Goal: Information Seeking & Learning: Learn about a topic

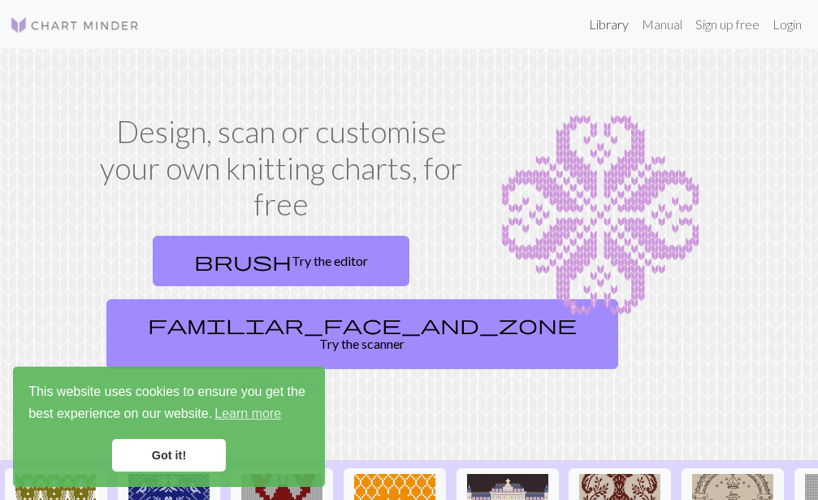
click at [606, 34] on link "Library" at bounding box center [609, 24] width 53 height 33
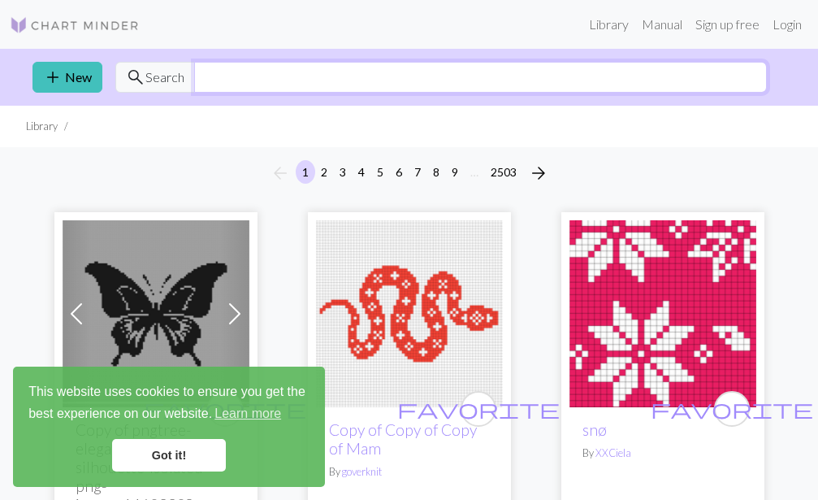
click at [232, 84] on input "text" at bounding box center [480, 77] width 573 height 31
type input "sun"
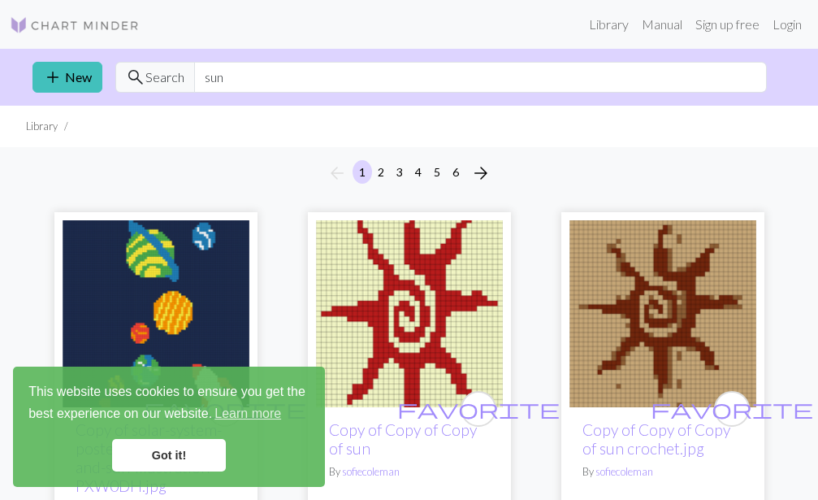
click at [198, 451] on link "Got it!" at bounding box center [169, 455] width 114 height 33
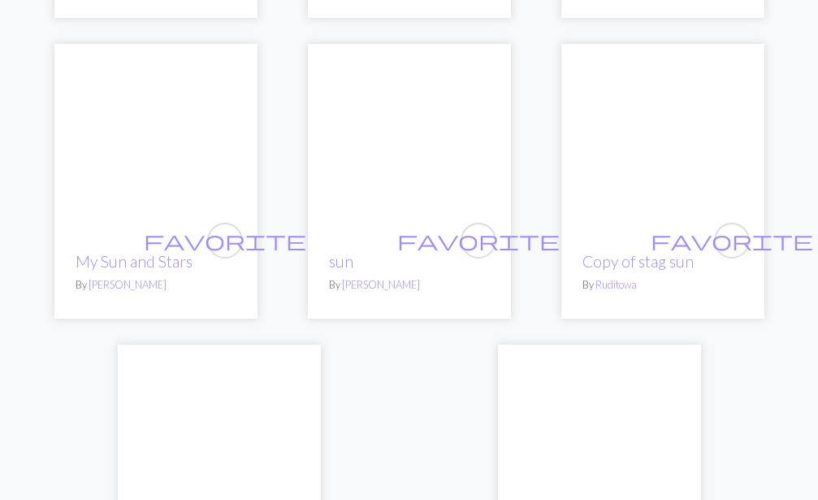
scroll to position [5472, 0]
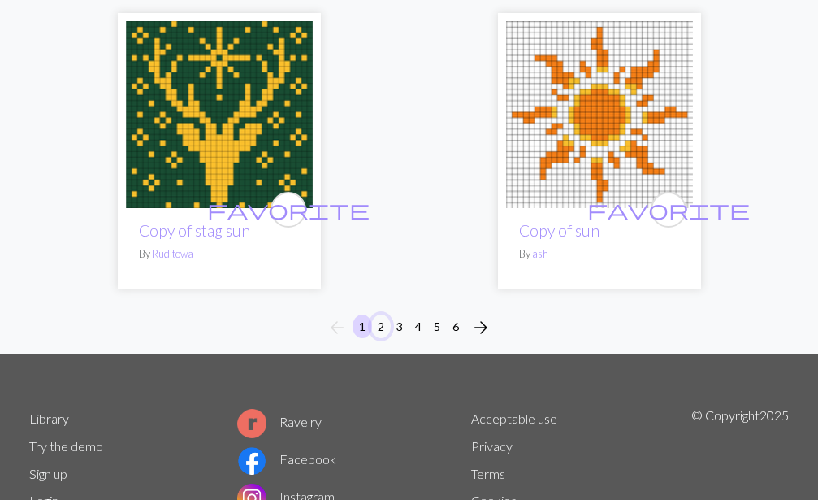
click at [385, 319] on button "2" at bounding box center [381, 327] width 20 height 24
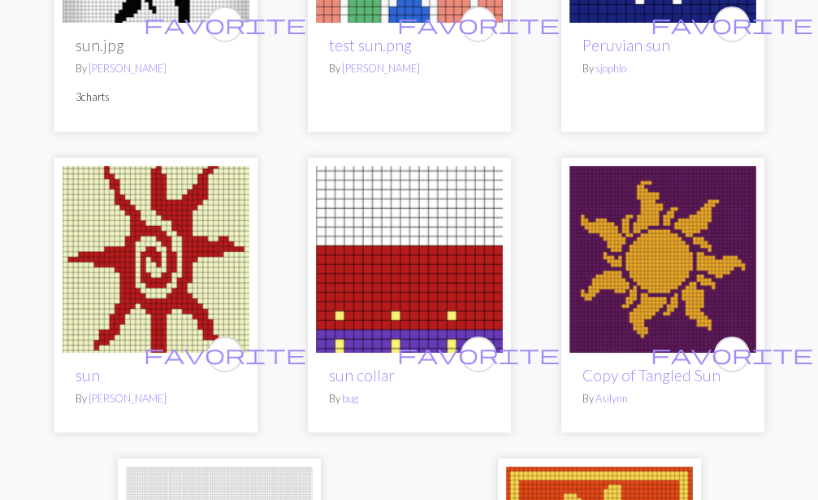
scroll to position [5472, 0]
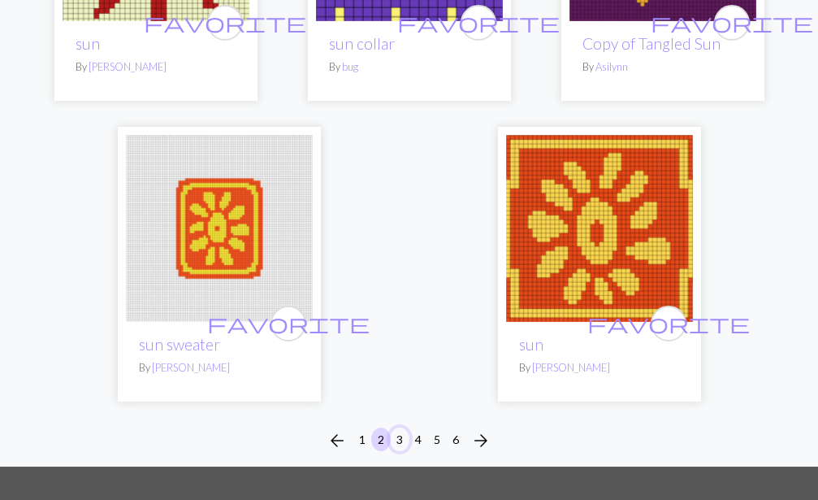
click at [398, 428] on button "3" at bounding box center [400, 440] width 20 height 24
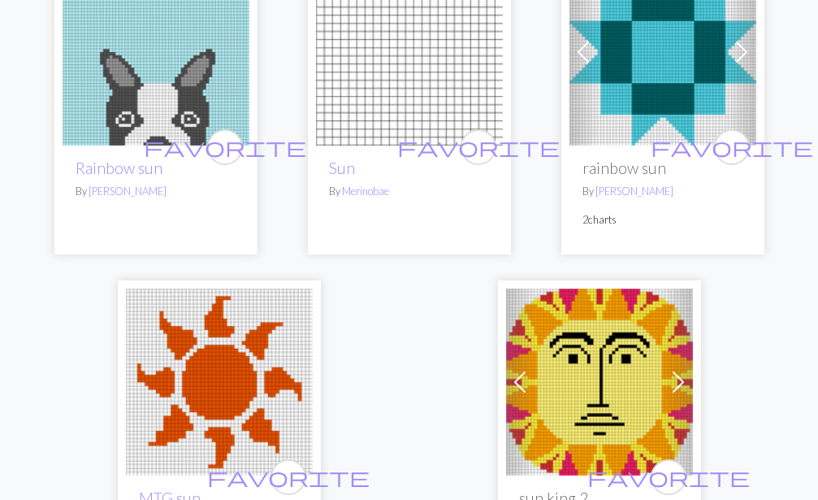
scroll to position [5803, 0]
